Goal: Task Accomplishment & Management: Complete application form

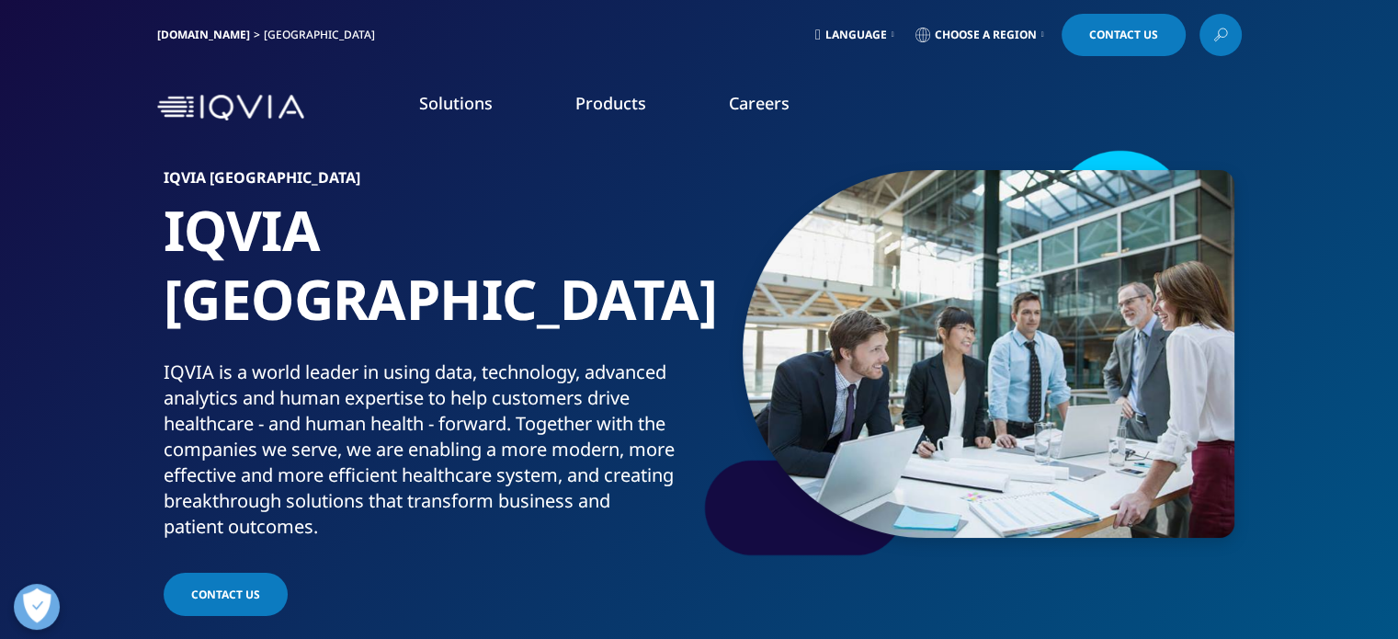
click at [79, 336] on link "Learn more" at bounding box center [191, 335] width 326 height 16
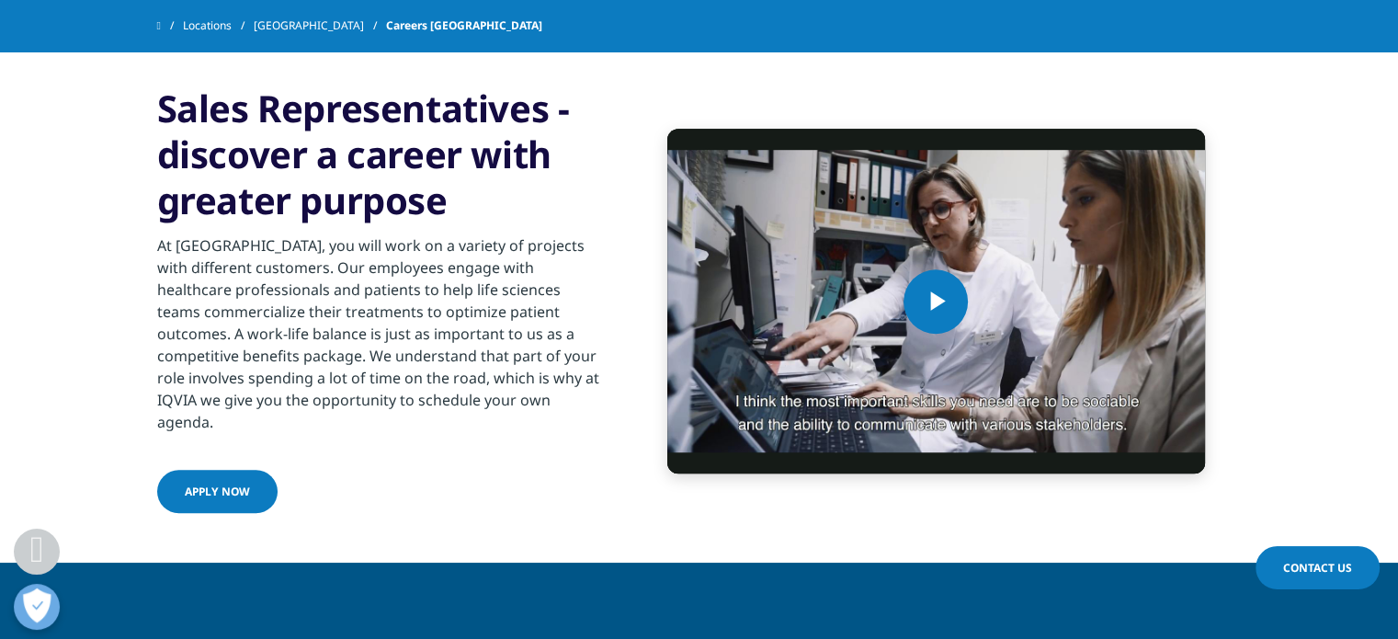
scroll to position [1247, 0]
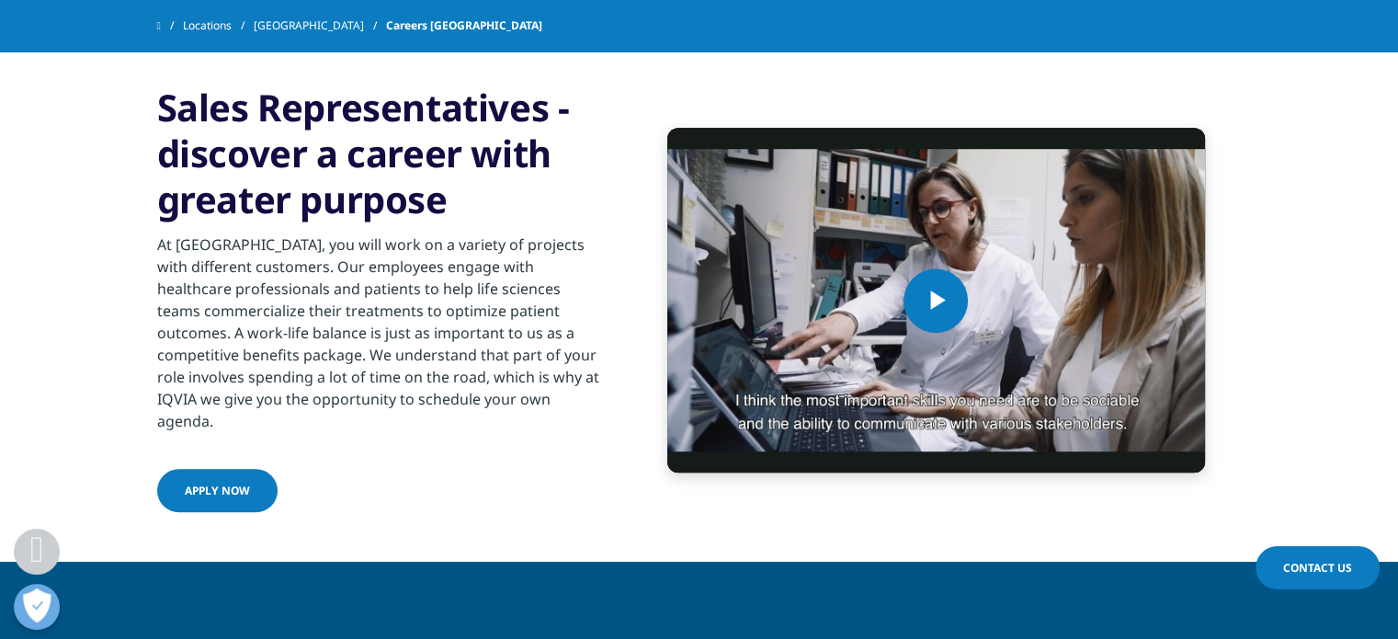
click at [239, 483] on span "apply now" at bounding box center [217, 491] width 65 height 16
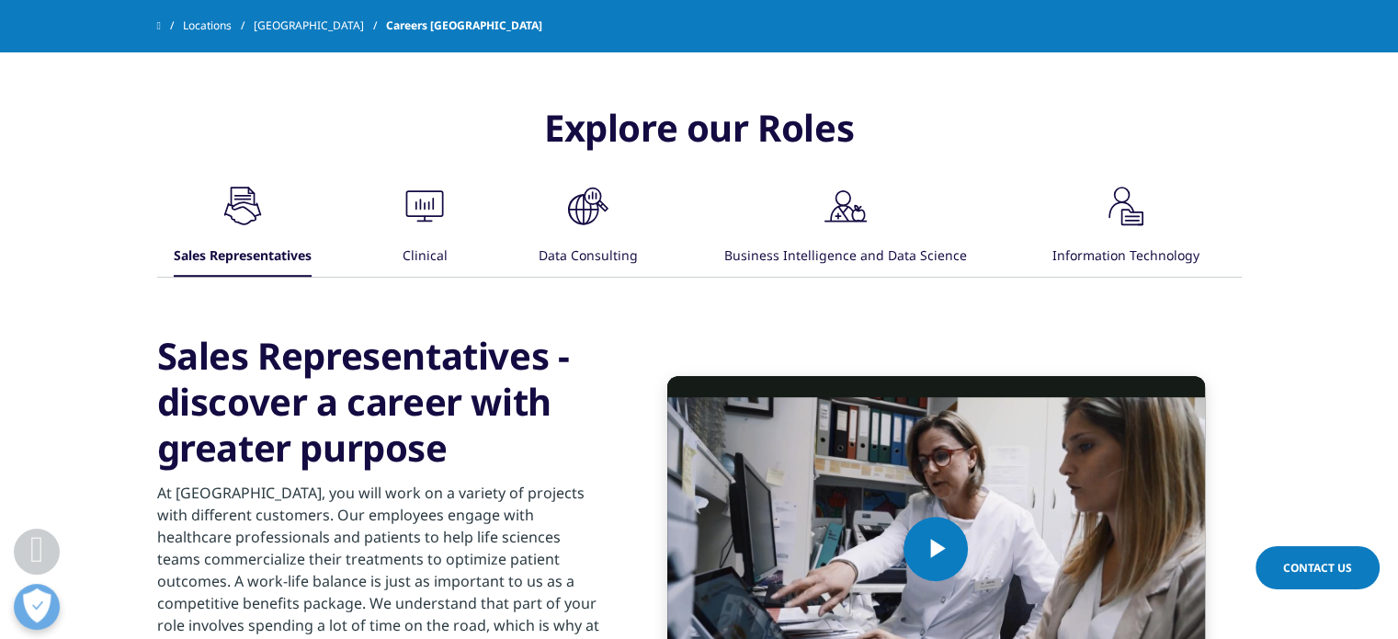
scroll to position [997, 0]
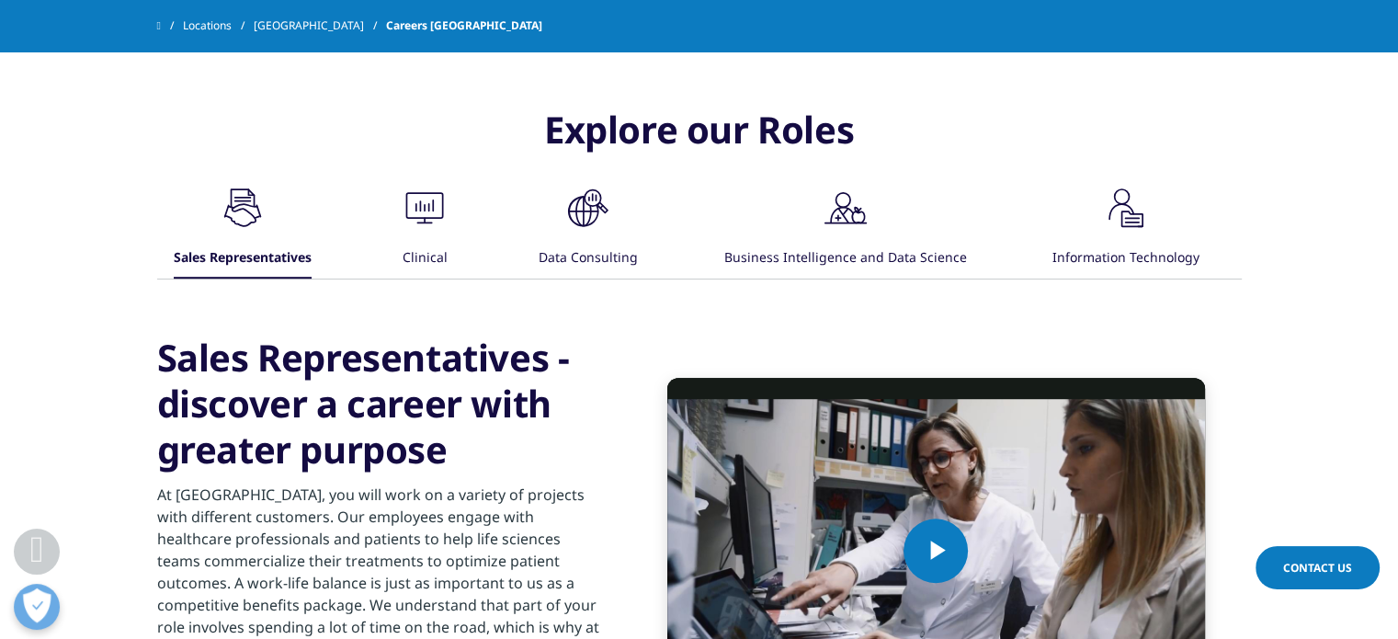
click at [257, 217] on icon at bounding box center [240, 215] width 33 height 24
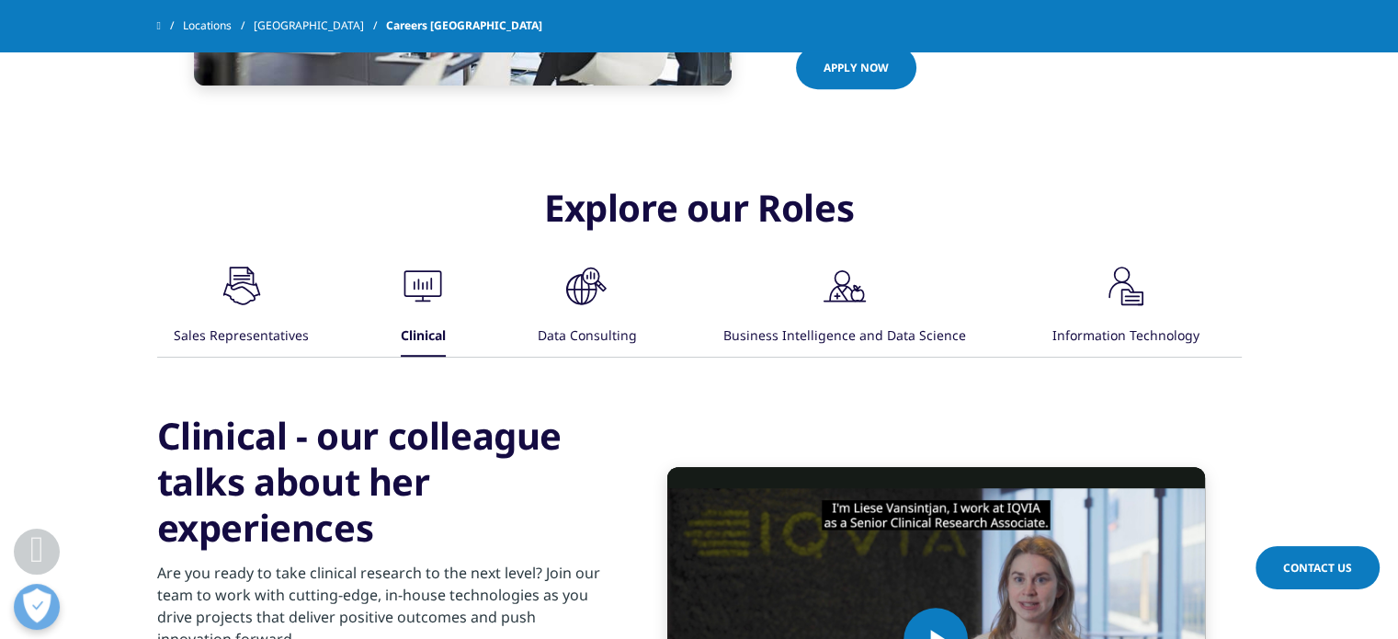
scroll to position [927, 0]
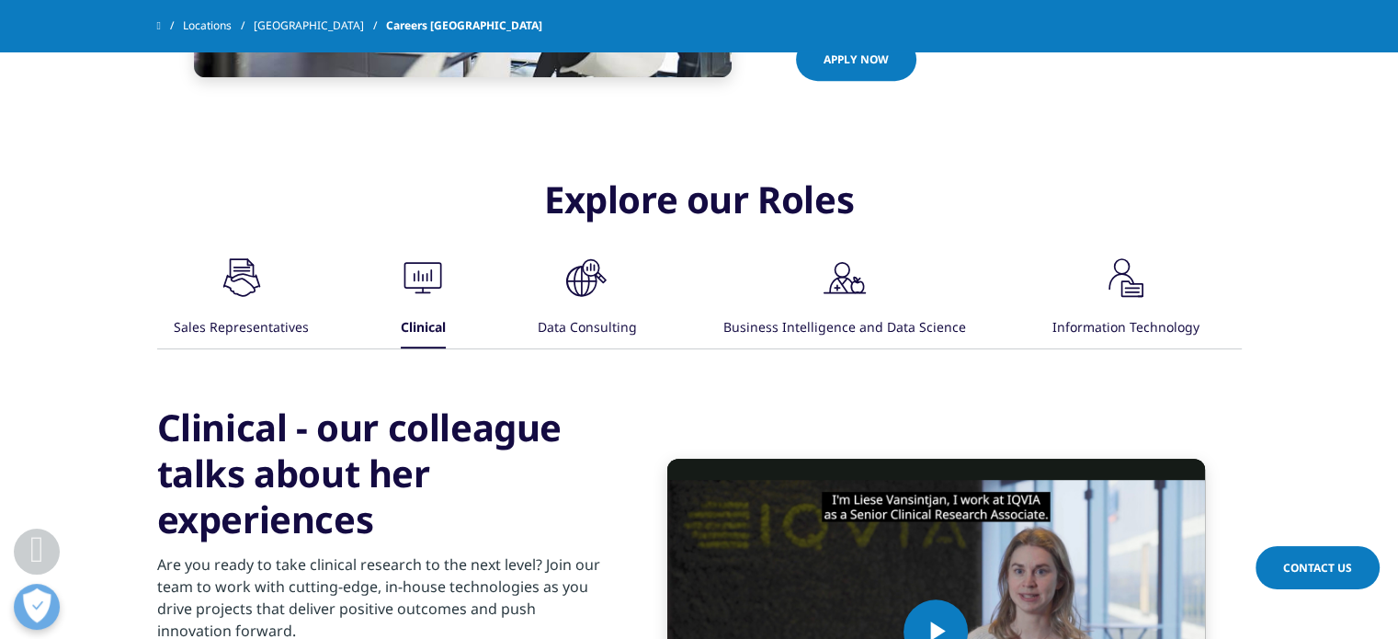
click at [550, 309] on div "Data Consulting" at bounding box center [586, 329] width 99 height 40
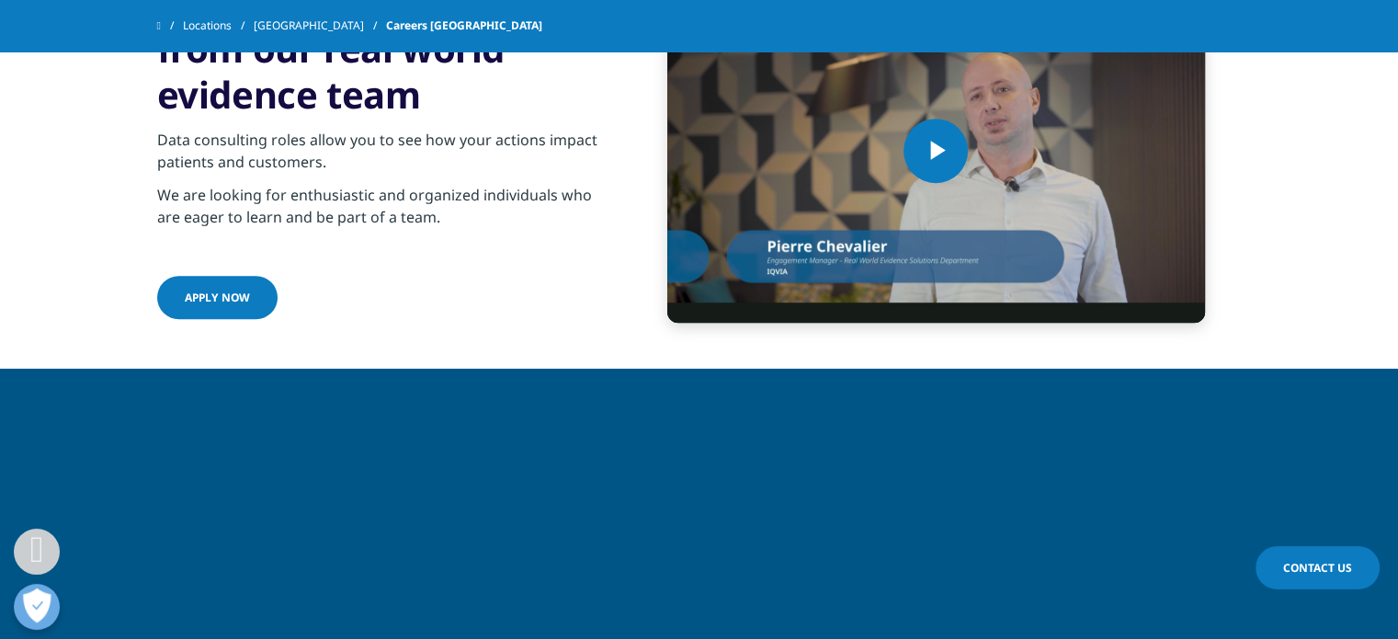
scroll to position [1175, 0]
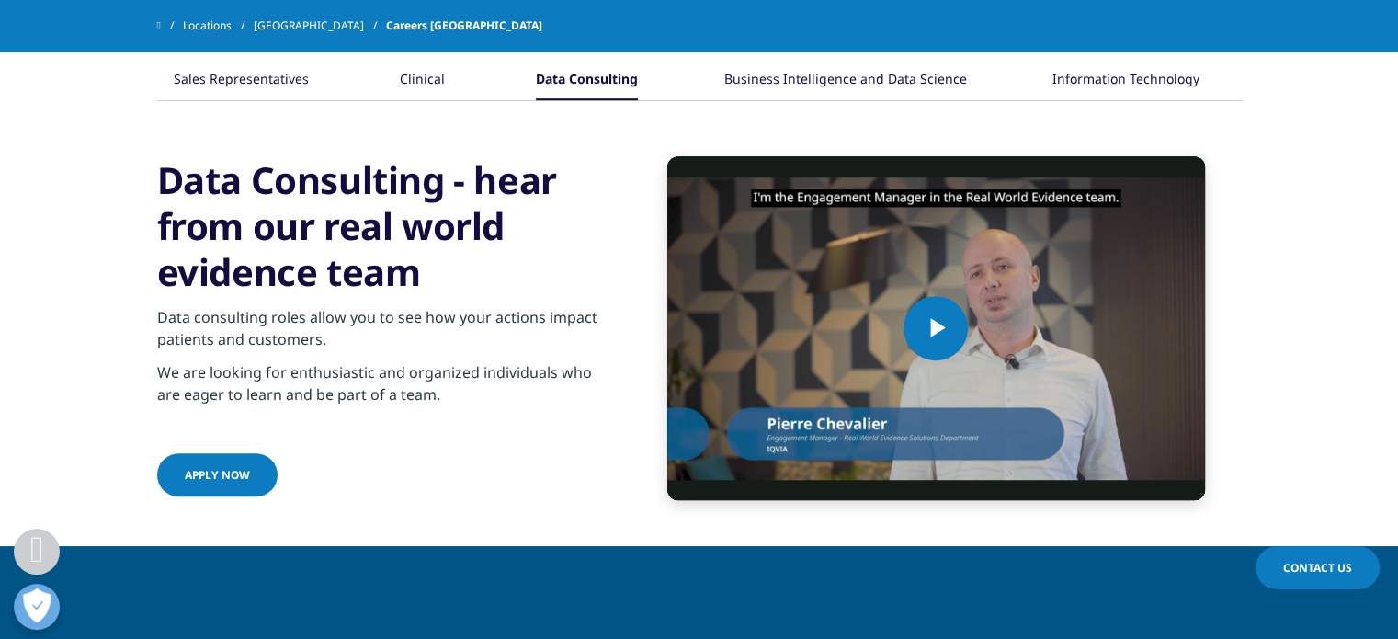
click at [842, 85] on div "Business Intelligence and Data Science" at bounding box center [845, 81] width 243 height 40
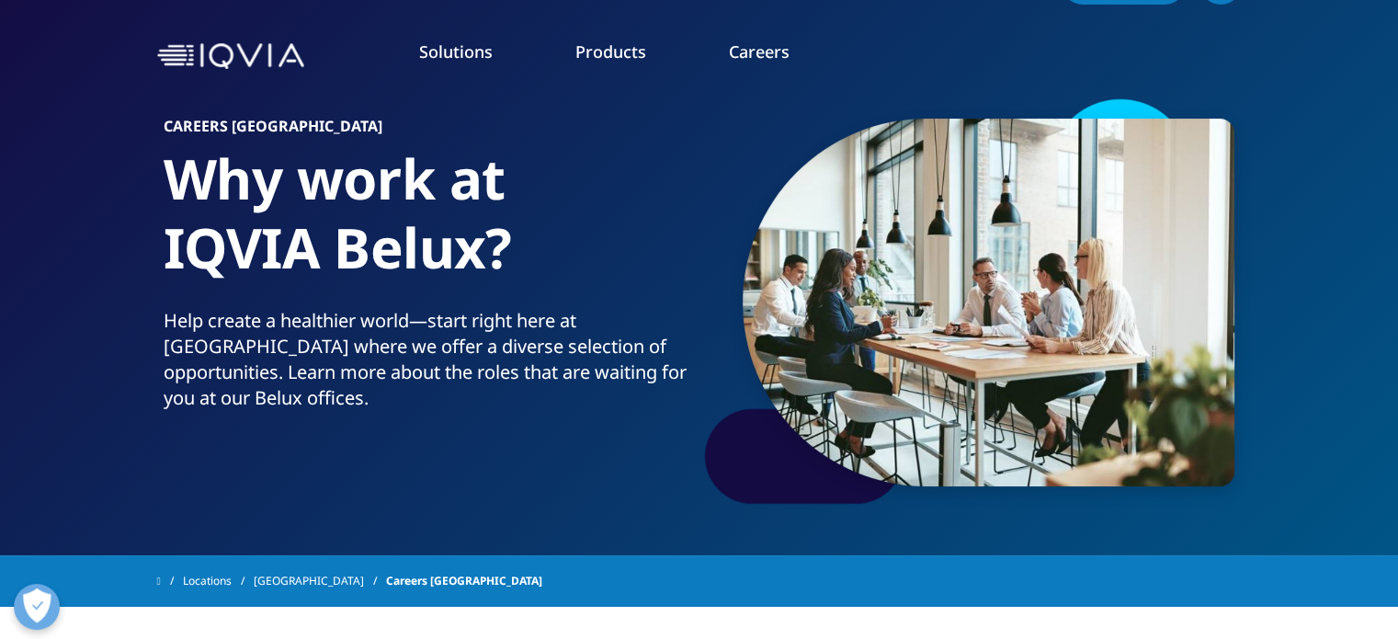
scroll to position [0, 0]
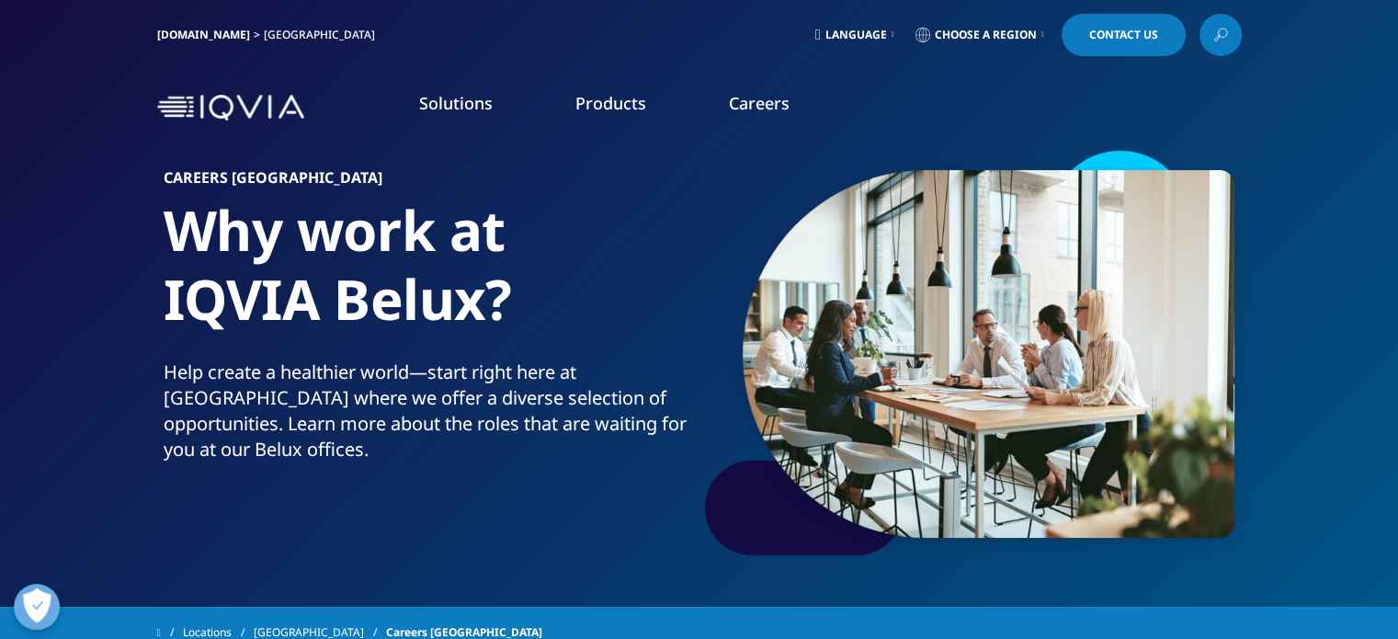
click at [978, 29] on span "Choose a Region" at bounding box center [986, 35] width 102 height 15
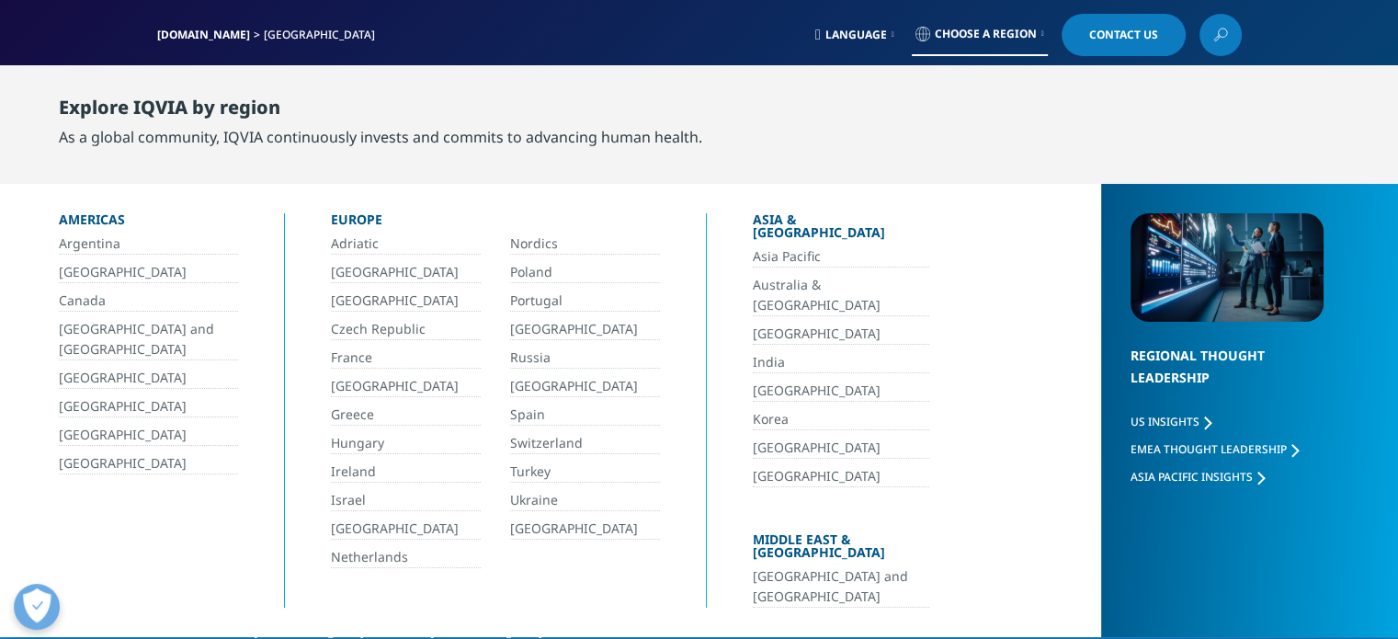
click at [366, 273] on link "[GEOGRAPHIC_DATA]" at bounding box center [406, 272] width 150 height 21
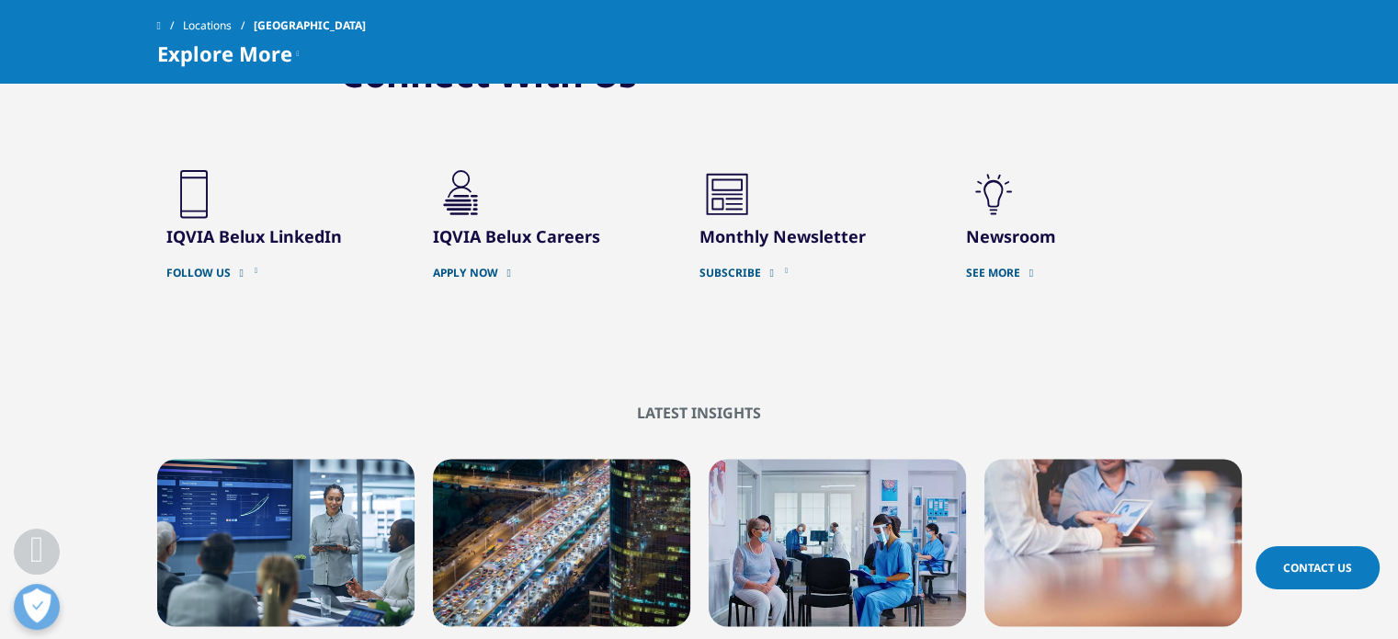
scroll to position [2268, 0]
click at [482, 265] on link "APPLY NOW" at bounding box center [552, 272] width 239 height 15
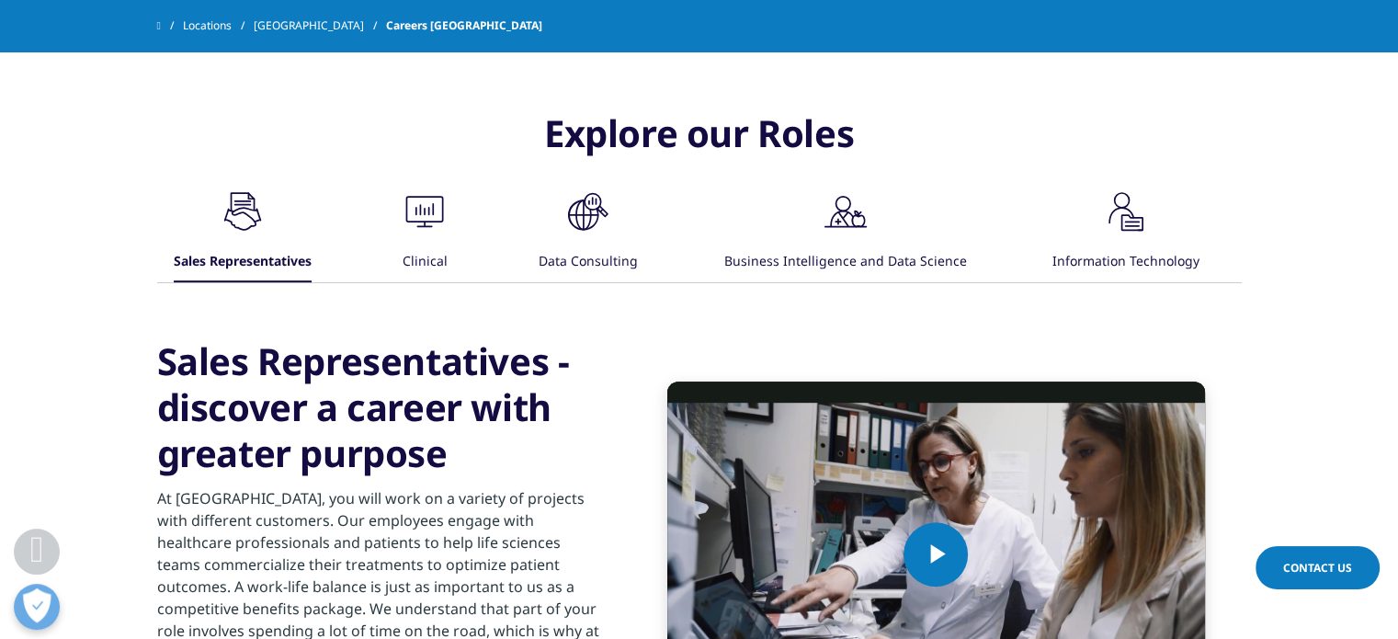
scroll to position [1000, 0]
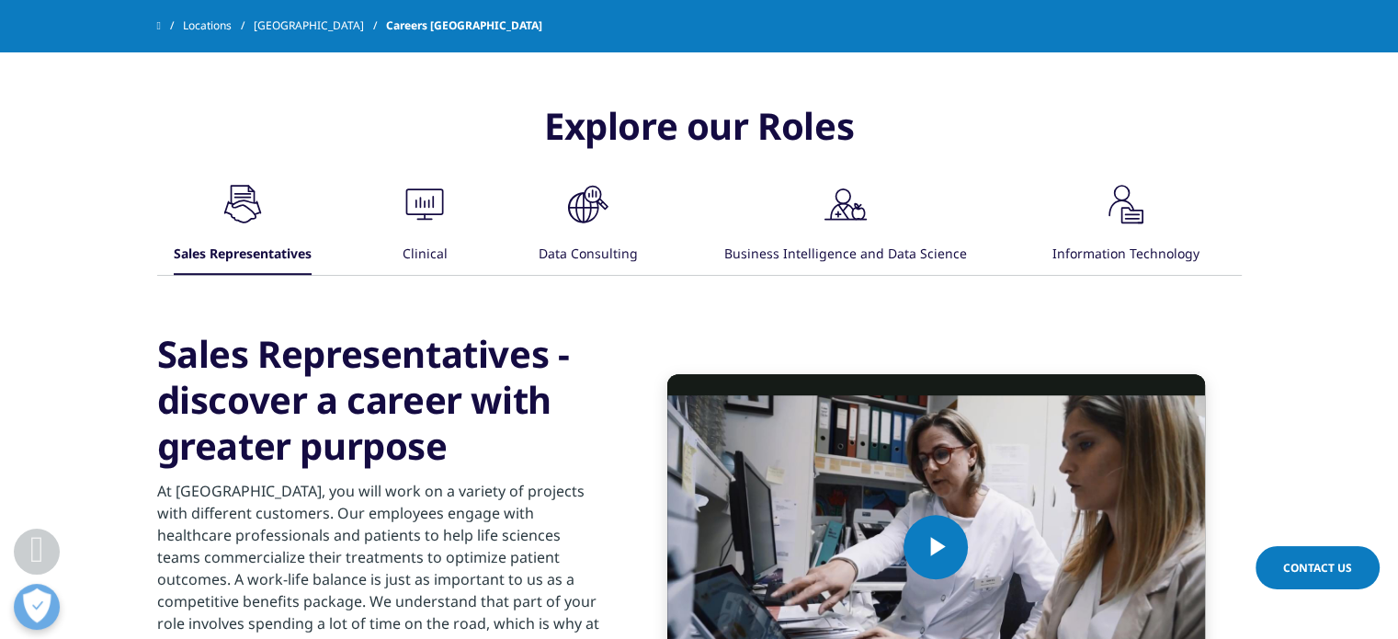
click at [416, 246] on div "Clinical" at bounding box center [425, 255] width 45 height 40
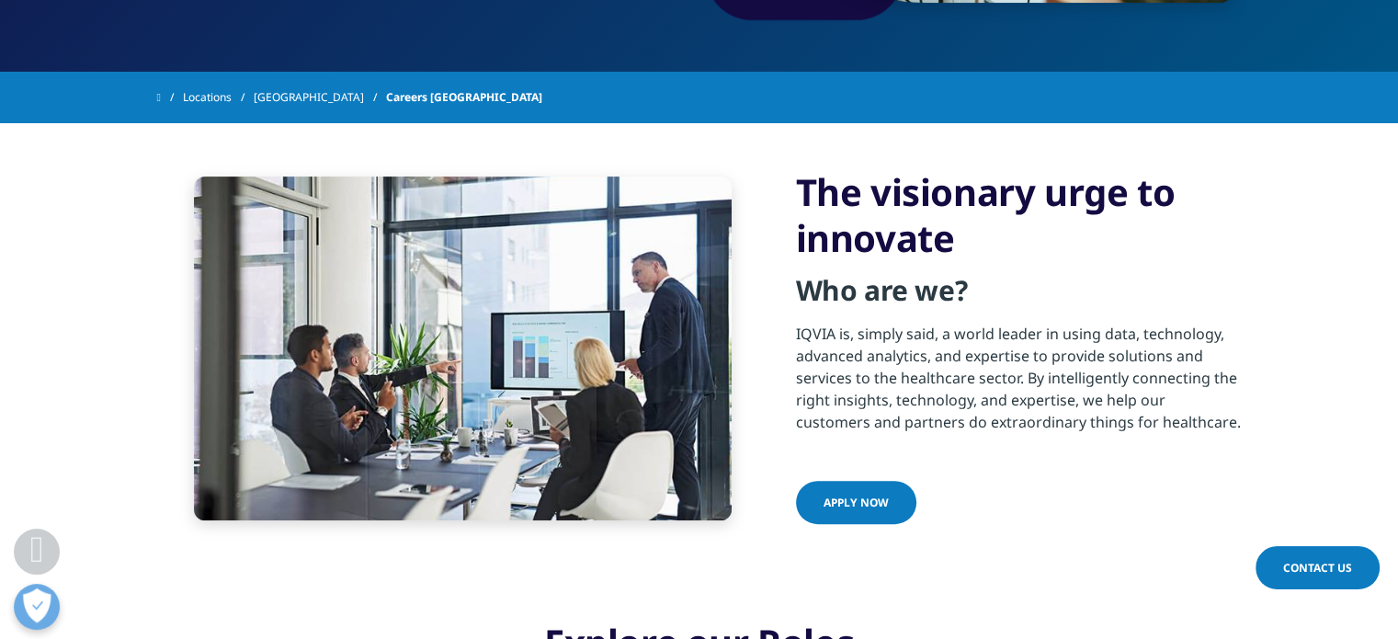
scroll to position [455, 0]
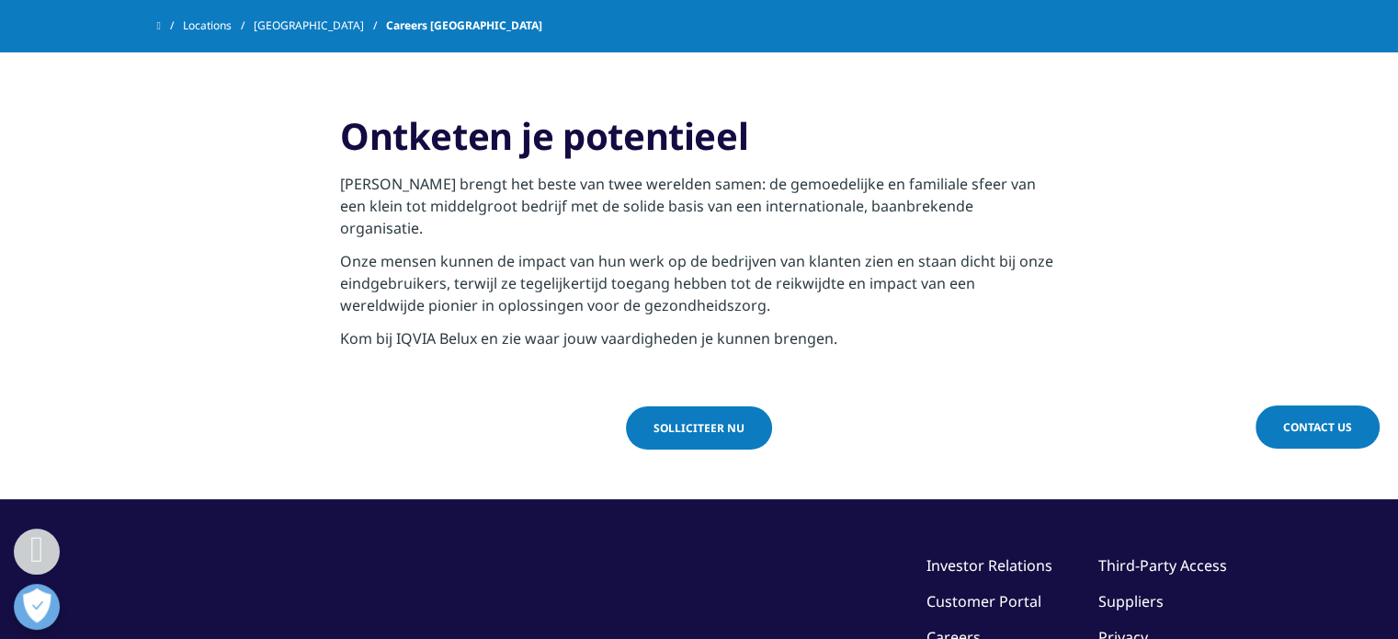
scroll to position [1859, 0]
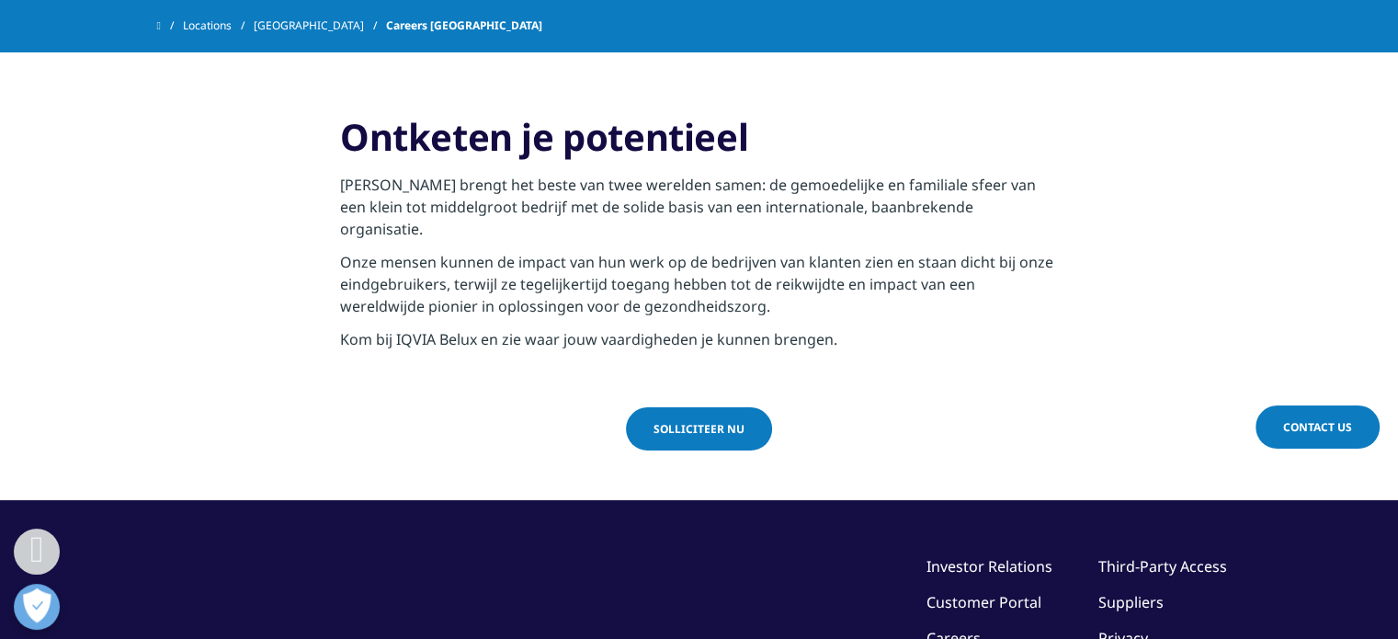
click at [732, 407] on link "Solliciteer nu" at bounding box center [699, 428] width 146 height 43
